Goal: Find specific page/section: Find specific page/section

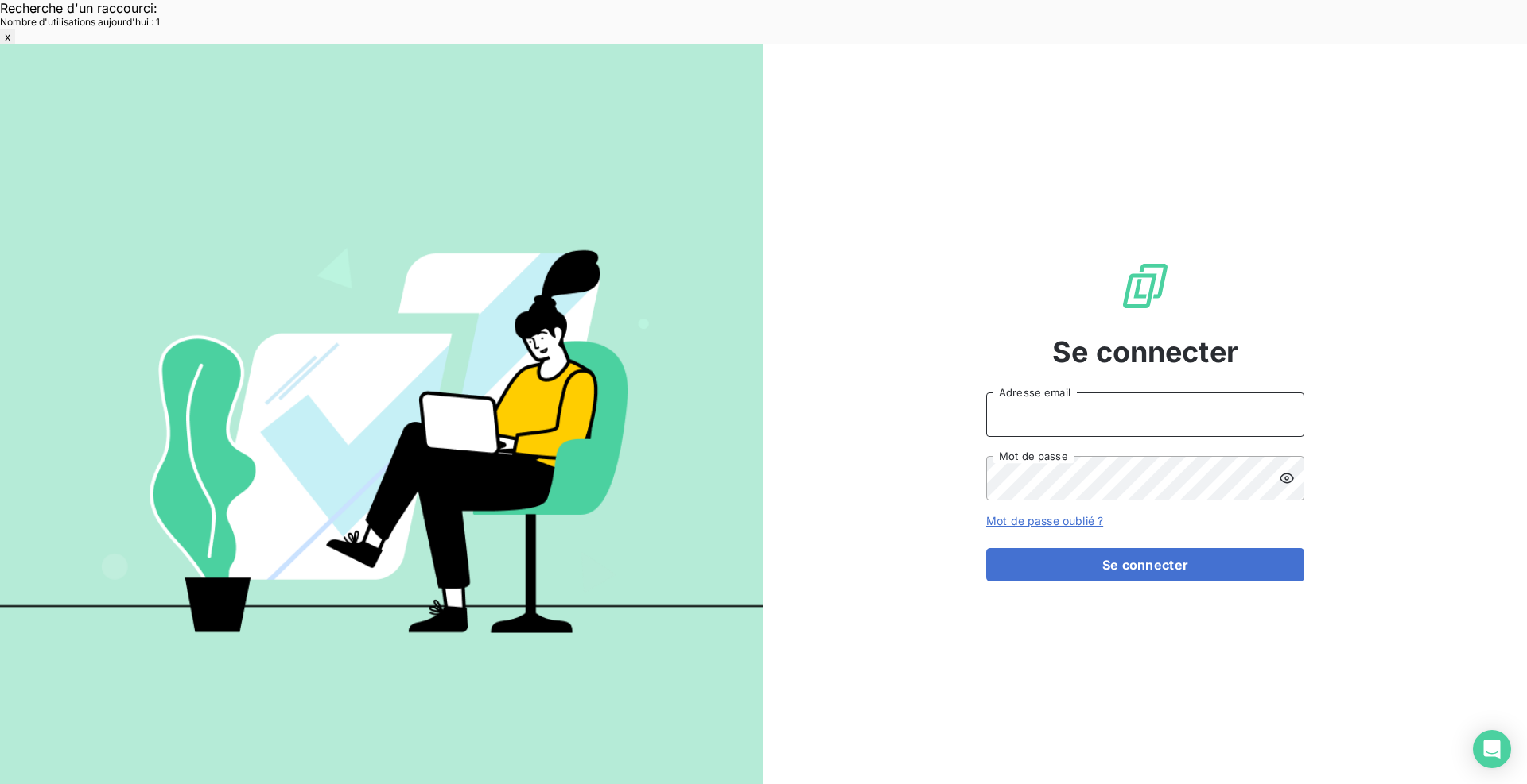
type input "met-france@recouvrement.met.com"
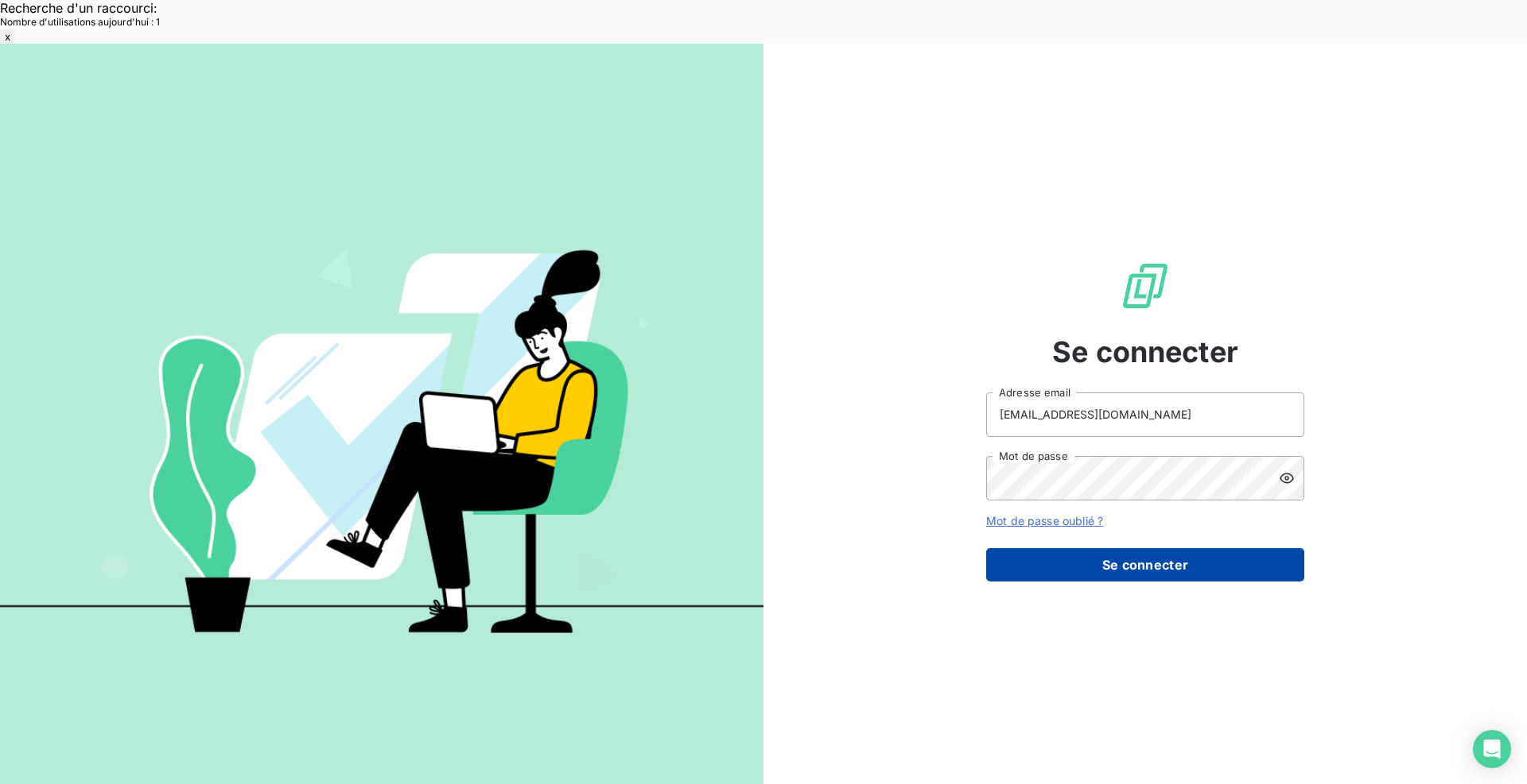
click at [1175, 548] on button "Se connecter" at bounding box center [1144, 565] width 318 height 34
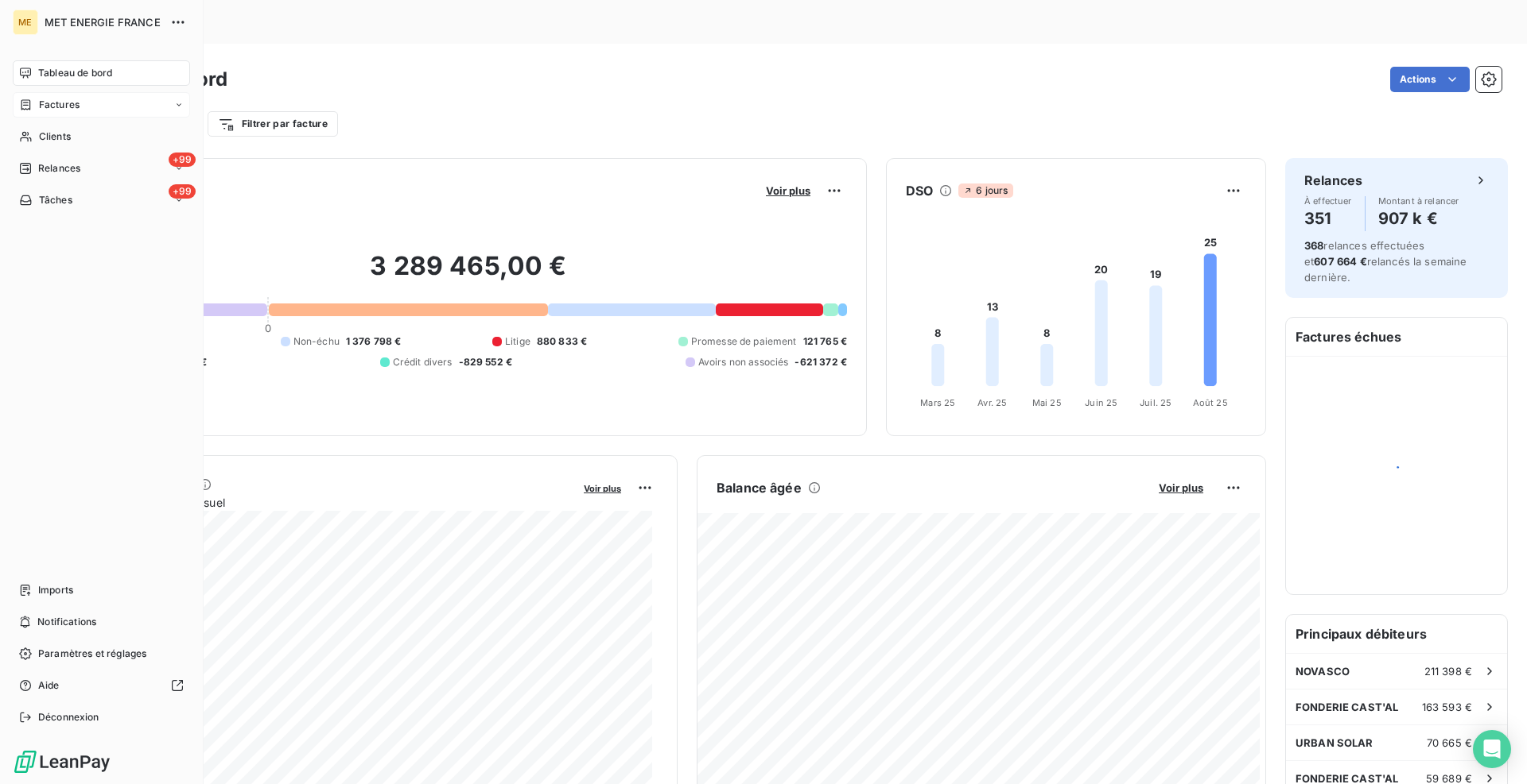
click at [35, 108] on div "Factures" at bounding box center [49, 105] width 60 height 15
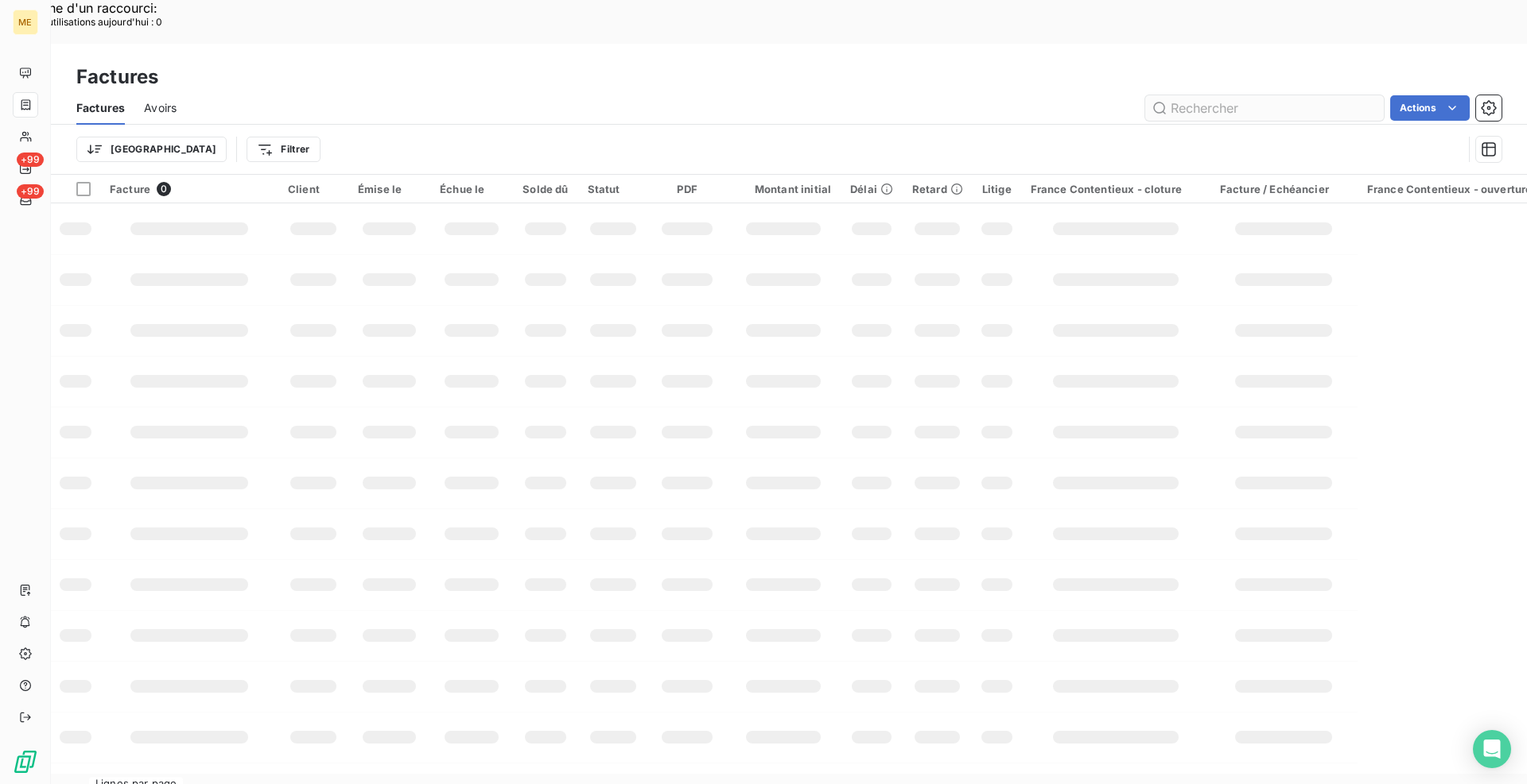
click at [1197, 96] on input "text" at bounding box center [1265, 108] width 239 height 25
click at [1024, 63] on div "Factures" at bounding box center [789, 76] width 1476 height 28
click at [1234, 96] on input "text" at bounding box center [1265, 108] width 239 height 25
paste input "F-000037437"
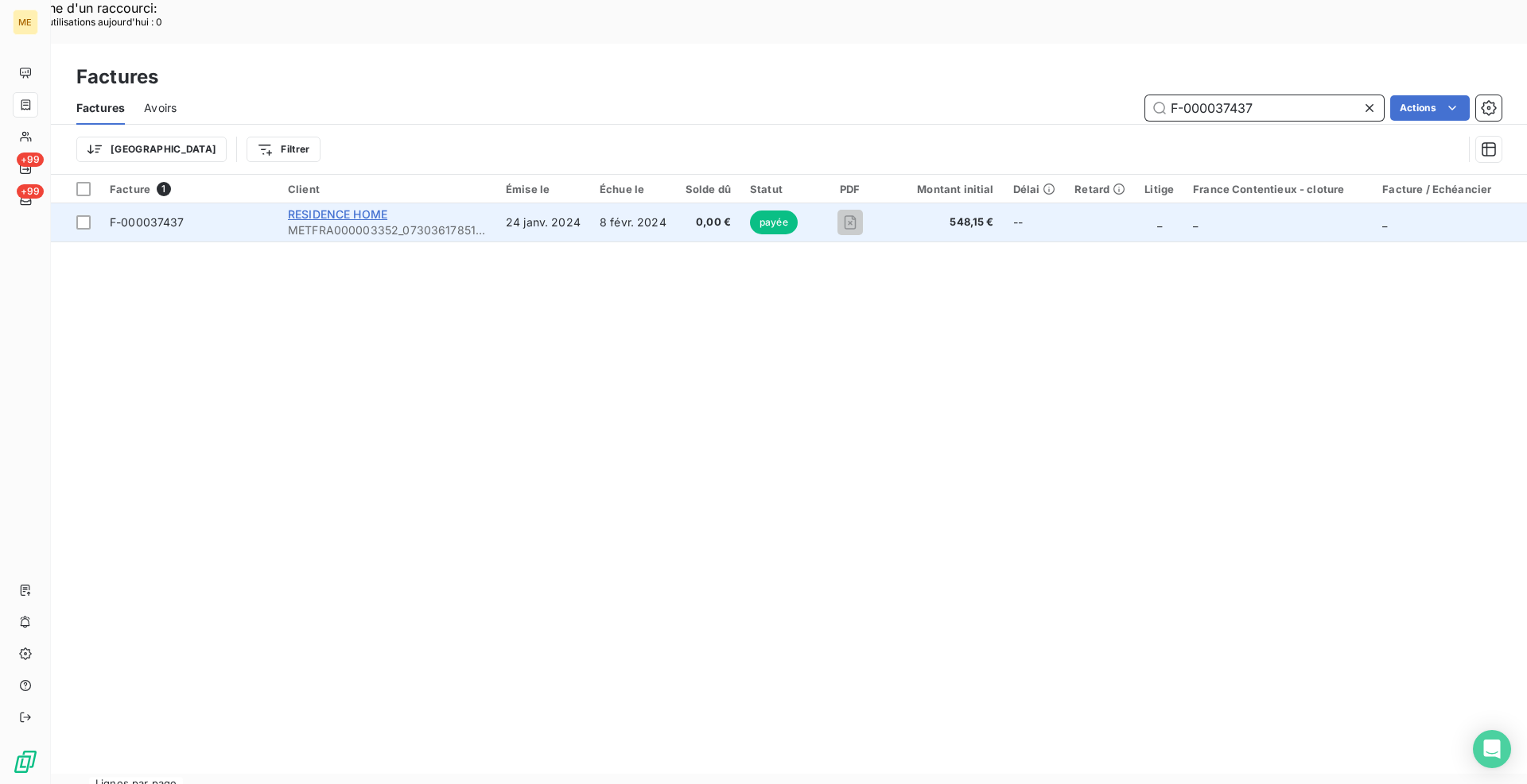
type input "F-000037437"
click at [366, 208] on span "RESIDENCE HOME" at bounding box center [337, 214] width 99 height 14
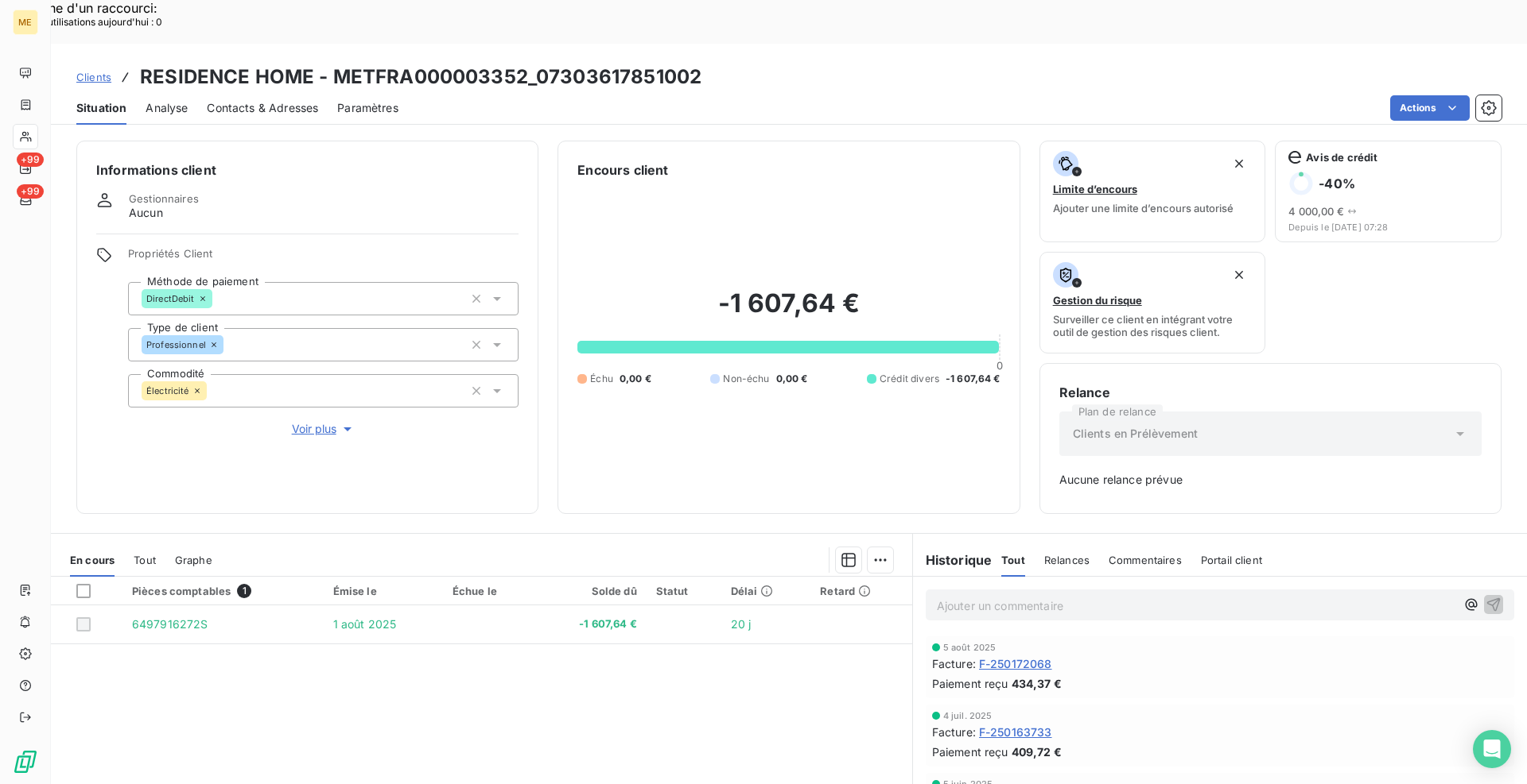
click at [539, 464] on div "Informations client Gestionnaires Aucun Propriétés Client Méthode de paiement D…" at bounding box center [789, 327] width 1476 height 373
drag, startPoint x: 680, startPoint y: 36, endPoint x: 336, endPoint y: 28, distance: 344.1
click at [336, 63] on div "Clients RESIDENCE HOME - METFRA000003352_07303617851002" at bounding box center [789, 76] width 1476 height 28
copy h3 "METFRA000003352_07303617851002"
